Goal: Use online tool/utility: Utilize a website feature to perform a specific function

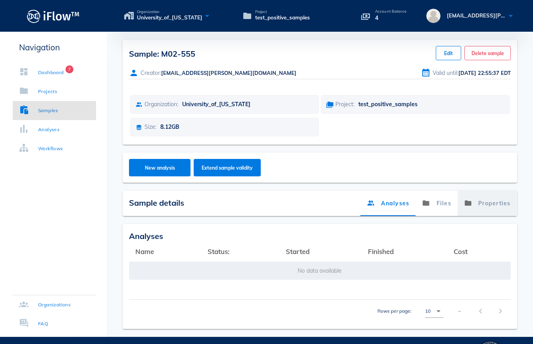
click at [498, 206] on link "Properties" at bounding box center [487, 203] width 60 height 25
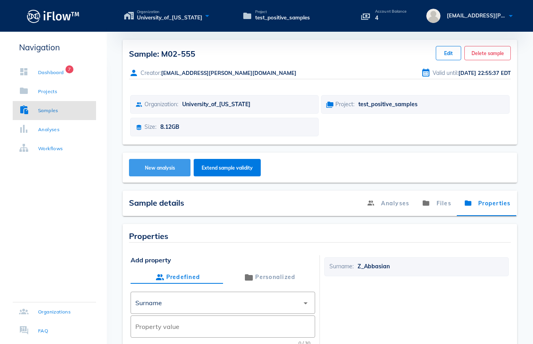
click at [152, 171] on span "New analysis" at bounding box center [159, 168] width 46 height 6
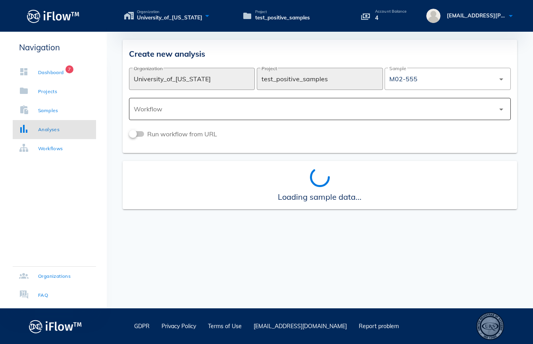
click at [166, 112] on div at bounding box center [314, 109] width 361 height 19
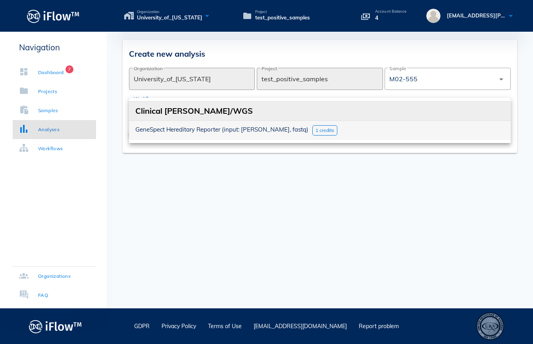
click at [315, 131] on span "1 credits" at bounding box center [324, 130] width 19 height 6
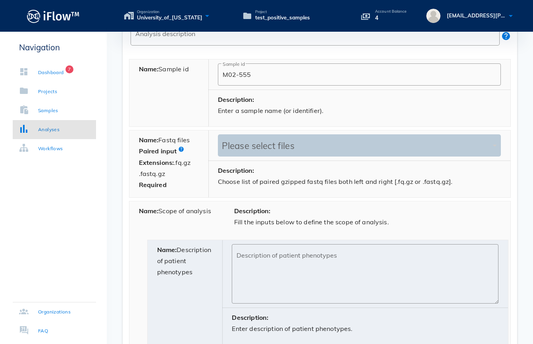
scroll to position [304, 0]
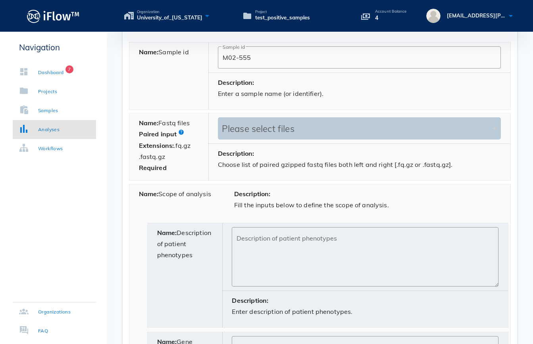
click at [247, 127] on div "Please select files" at bounding box center [355, 128] width 271 height 11
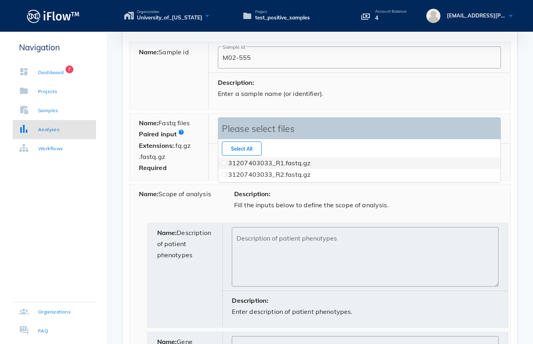
scroll to position [42, 282]
click at [224, 163] on span at bounding box center [224, 162] width 3 height 3
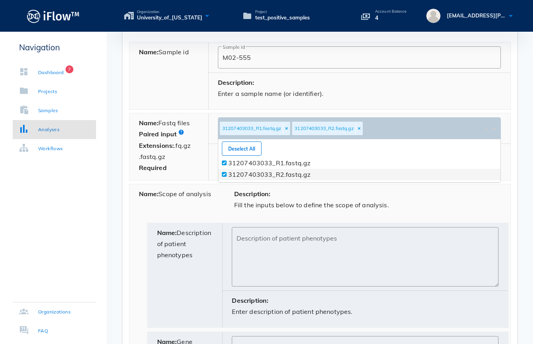
click at [225, 174] on span at bounding box center [224, 174] width 3 height 3
click at [188, 206] on div "Name: Scope of analysis" at bounding box center [176, 203] width 95 height 37
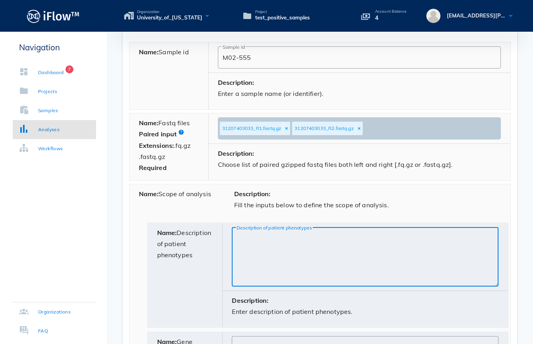
click at [262, 236] on textarea "Description of patient phenotypes" at bounding box center [367, 259] width 262 height 56
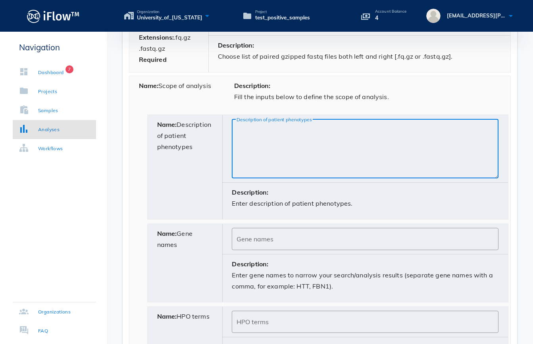
scroll to position [408, 0]
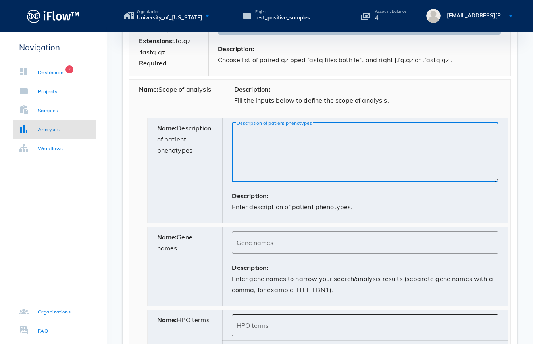
click at [261, 325] on input "HPO terms" at bounding box center [364, 325] width 257 height 13
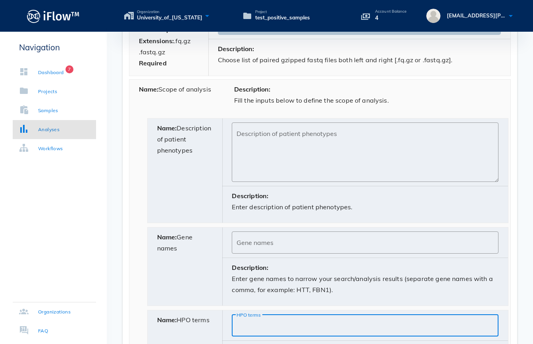
paste input "HP:0002664"
type input "HP:0002664"
click at [261, 136] on textarea "Description of patient phenotypes" at bounding box center [367, 155] width 262 height 56
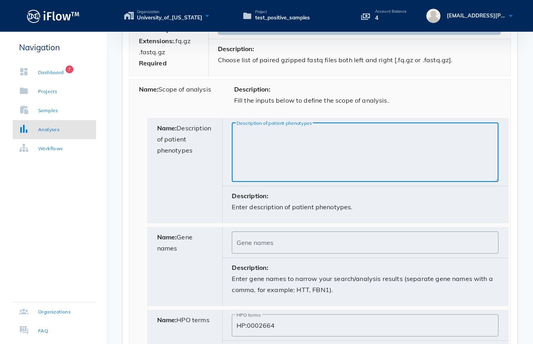
paste textarea "HP:0100615"
type textarea "HP:0100615"
drag, startPoint x: 276, startPoint y: 135, endPoint x: 136, endPoint y: 133, distance: 140.1
click at [136, 134] on div "Name: Description of patient phenotypes ​ Description of patient phenotypes HP:…" at bounding box center [319, 170] width 381 height 105
click at [283, 323] on input "HP:0002664" at bounding box center [364, 325] width 257 height 13
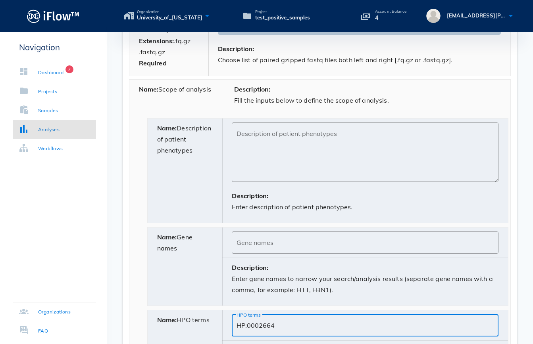
paste input "HP:0100615"
type input "HP:0002664 HP:0100615"
click at [255, 243] on input "Gene names" at bounding box center [364, 242] width 257 height 13
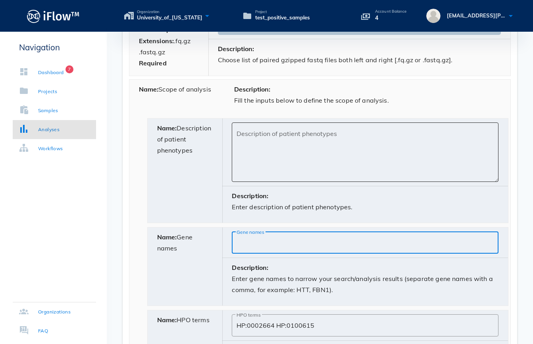
click at [264, 136] on textarea "Description of patient phenotypes" at bounding box center [367, 155] width 262 height 56
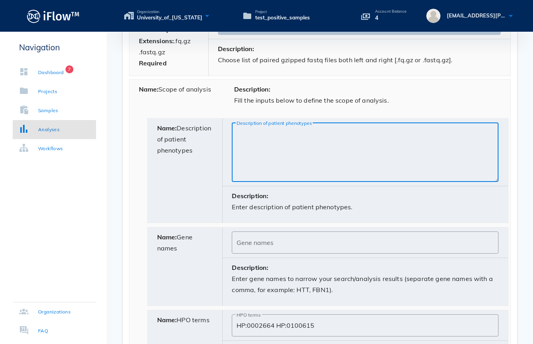
paste textarea "[MEDICAL_DATA]"
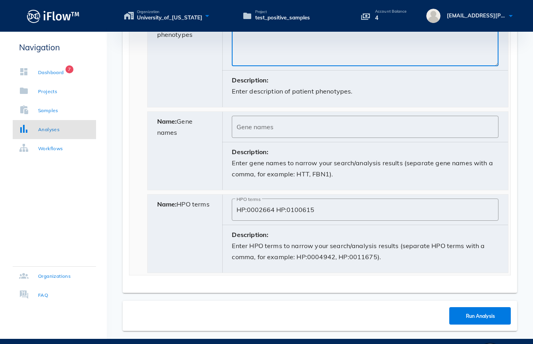
scroll to position [555, 0]
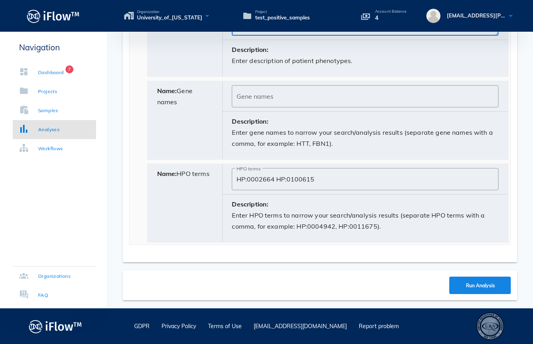
type textarea "[MEDICAL_DATA]"
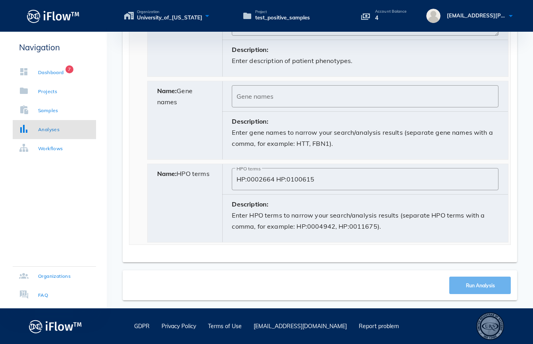
click at [482, 288] on span "Run Analysis" at bounding box center [479, 286] width 29 height 6
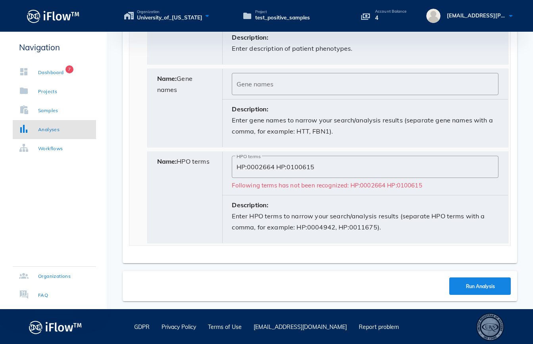
scroll to position [568, 0]
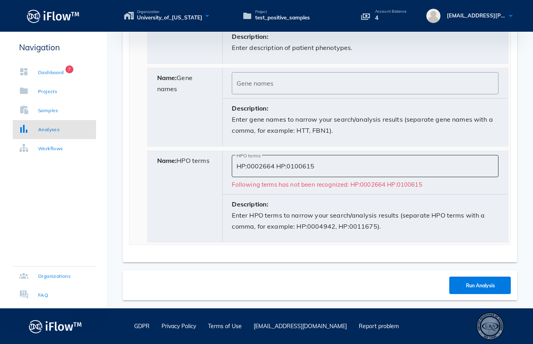
click at [276, 166] on input "HP:0002664 HP:0100615" at bounding box center [364, 166] width 257 height 13
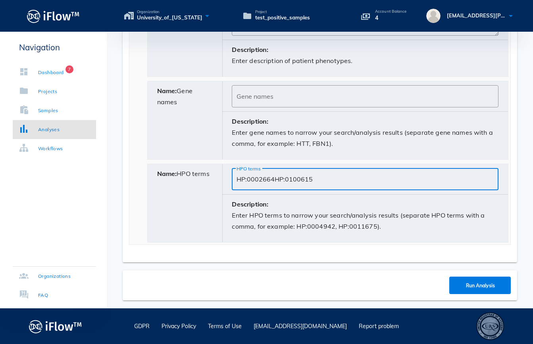
scroll to position [555, 0]
click at [470, 284] on span "Run Analysis" at bounding box center [479, 286] width 29 height 6
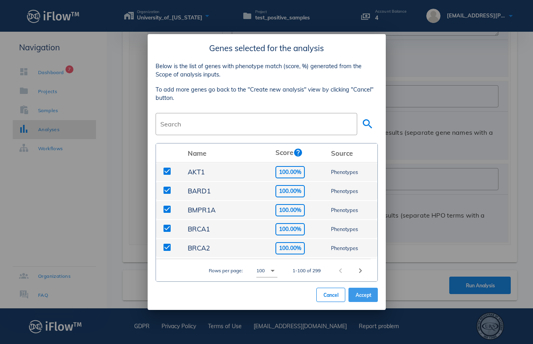
click at [367, 296] on span "Accept" at bounding box center [363, 295] width 16 height 6
type input "HP:0002664,HP:0100615"
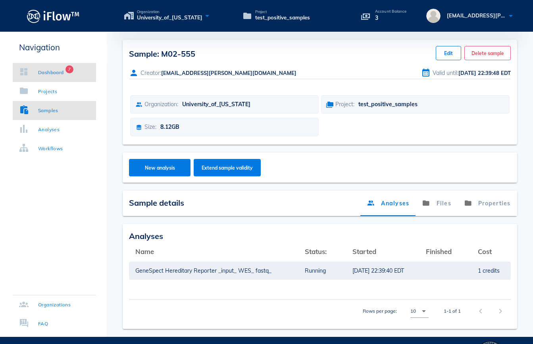
click at [45, 71] on div "Dashboard" at bounding box center [51, 73] width 26 height 8
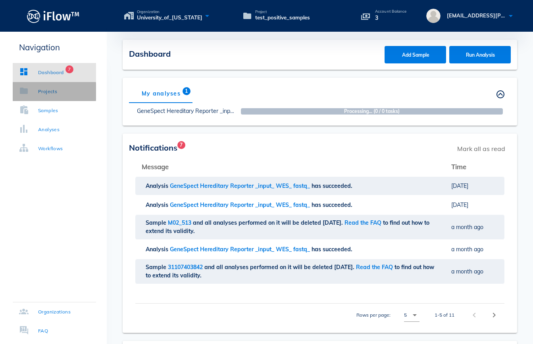
click at [43, 91] on div "Projects" at bounding box center [47, 92] width 19 height 8
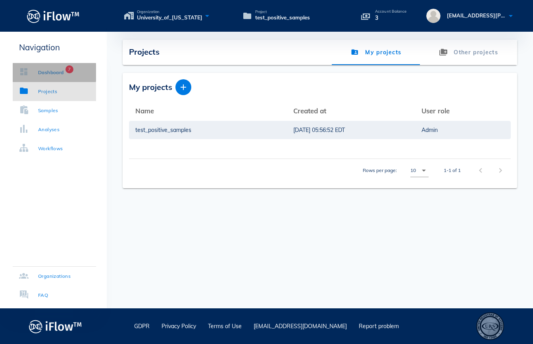
click at [42, 71] on div "Dashboard" at bounding box center [51, 73] width 26 height 8
